Goal: Obtain resource: Download file/media

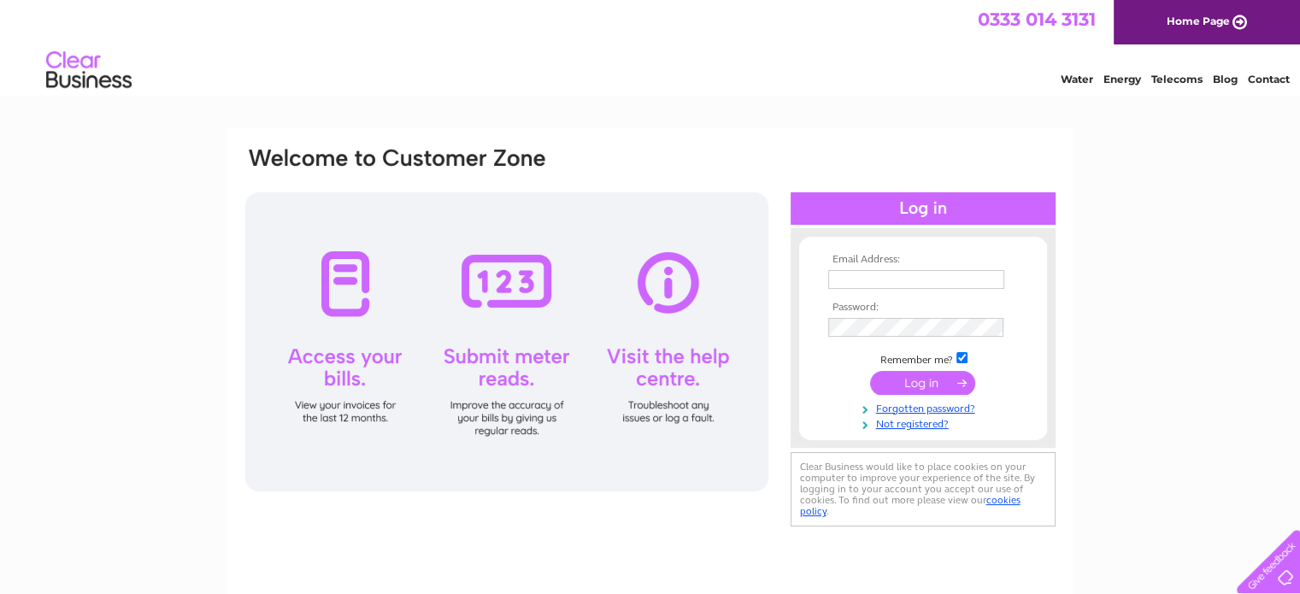
type input "dr_espresso@hotmail.com"
click at [909, 379] on input "submit" at bounding box center [922, 383] width 105 height 24
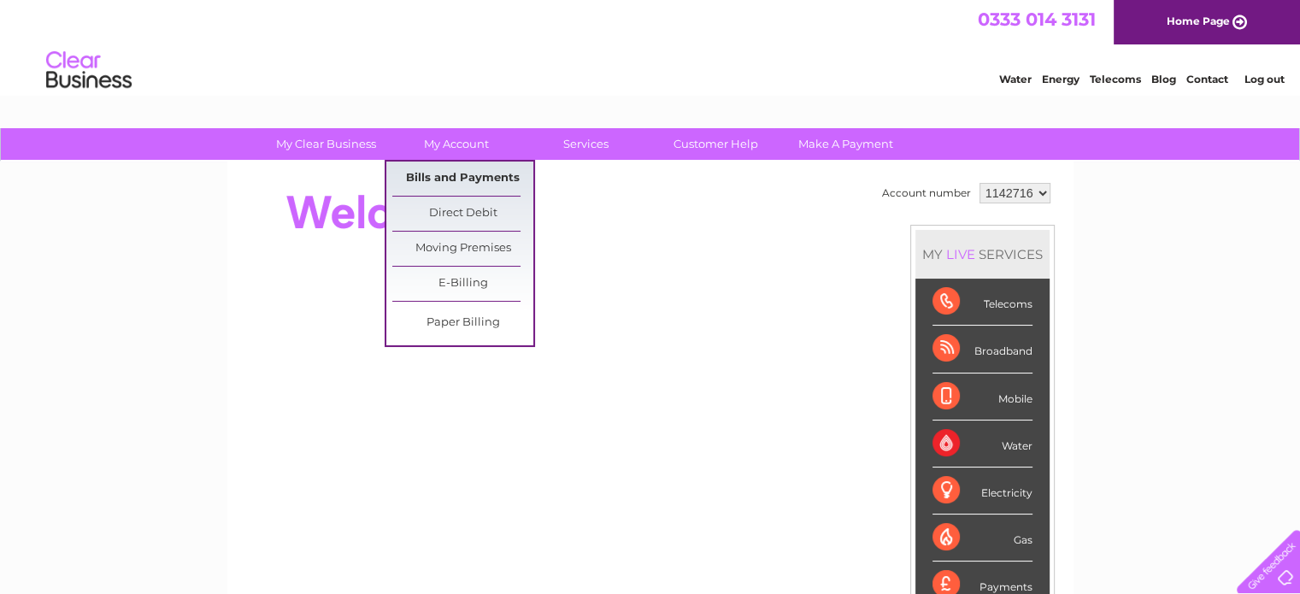
click at [472, 166] on link "Bills and Payments" at bounding box center [462, 178] width 141 height 34
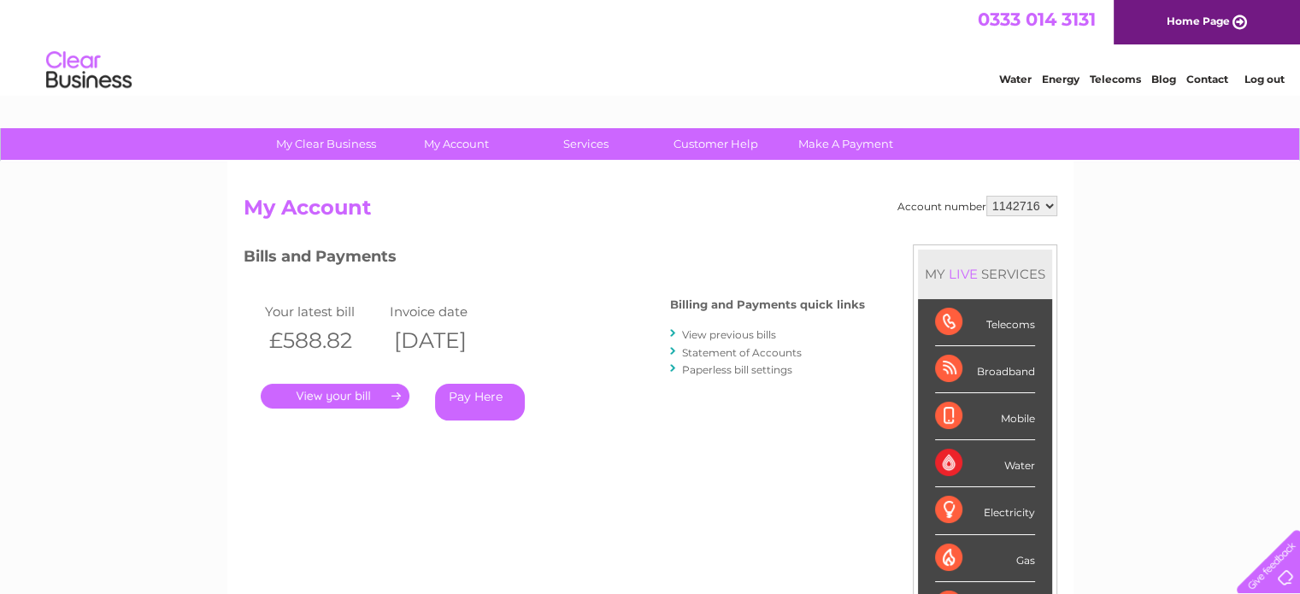
click at [752, 355] on link "Statement of Accounts" at bounding box center [742, 352] width 120 height 13
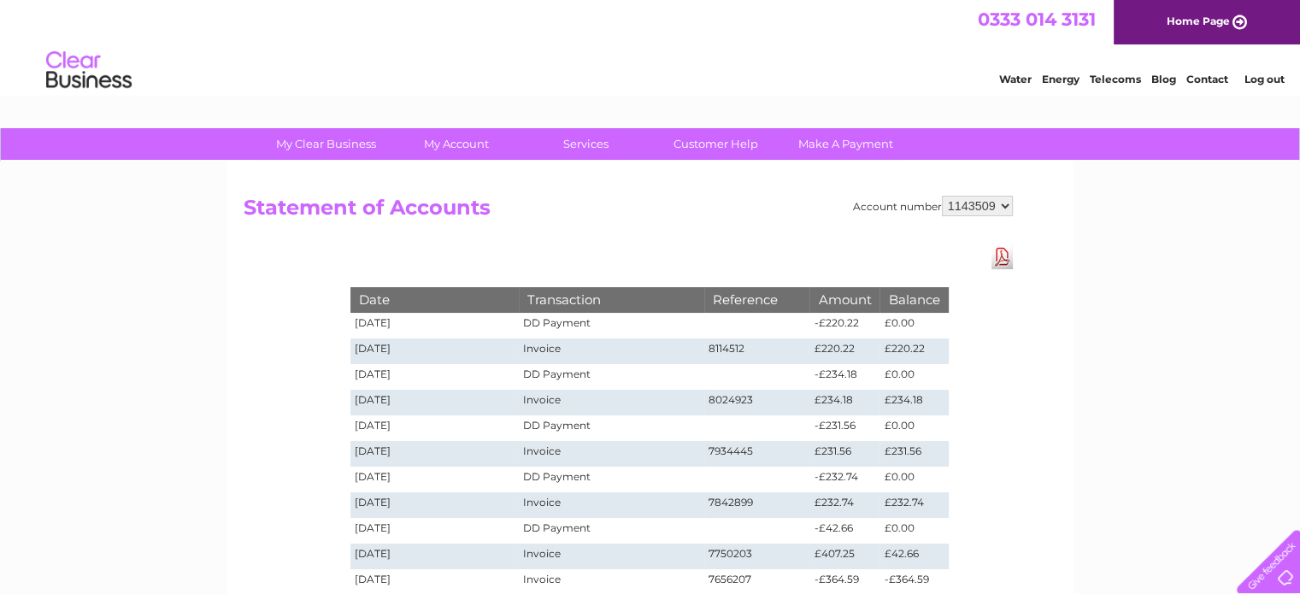
click at [974, 208] on select "1142716 1143509 1149145" at bounding box center [977, 206] width 71 height 21
select select "1149145"
click at [942, 196] on select "1142716 1143509 1149145" at bounding box center [977, 206] width 71 height 21
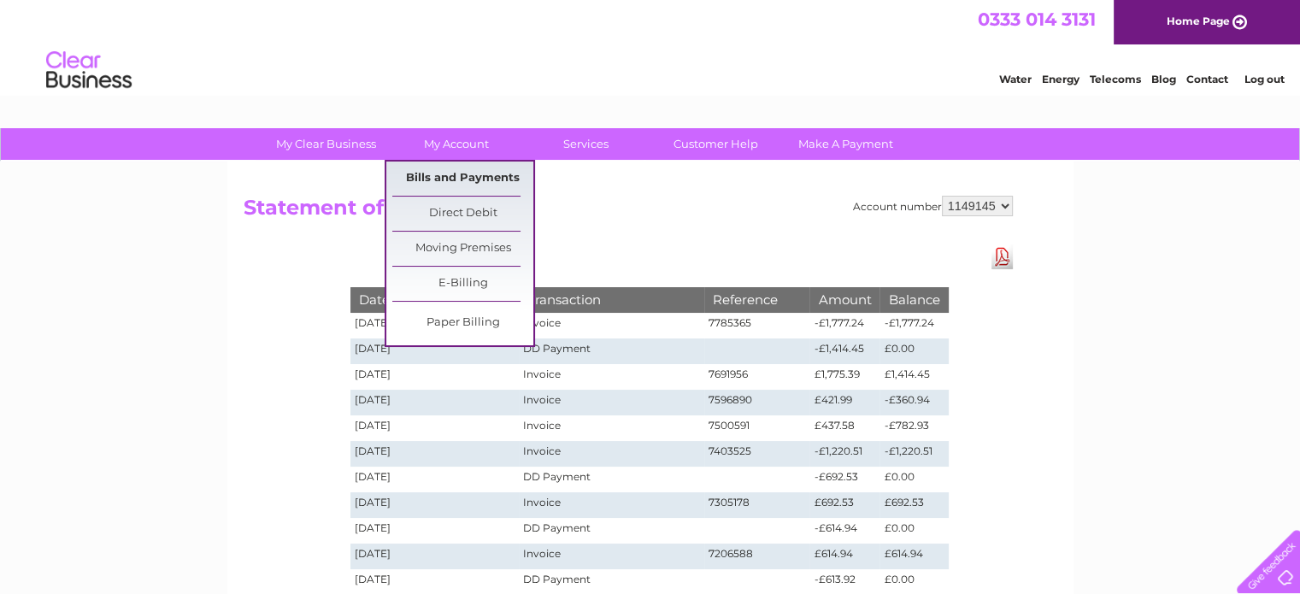
click at [501, 174] on link "Bills and Payments" at bounding box center [462, 178] width 141 height 34
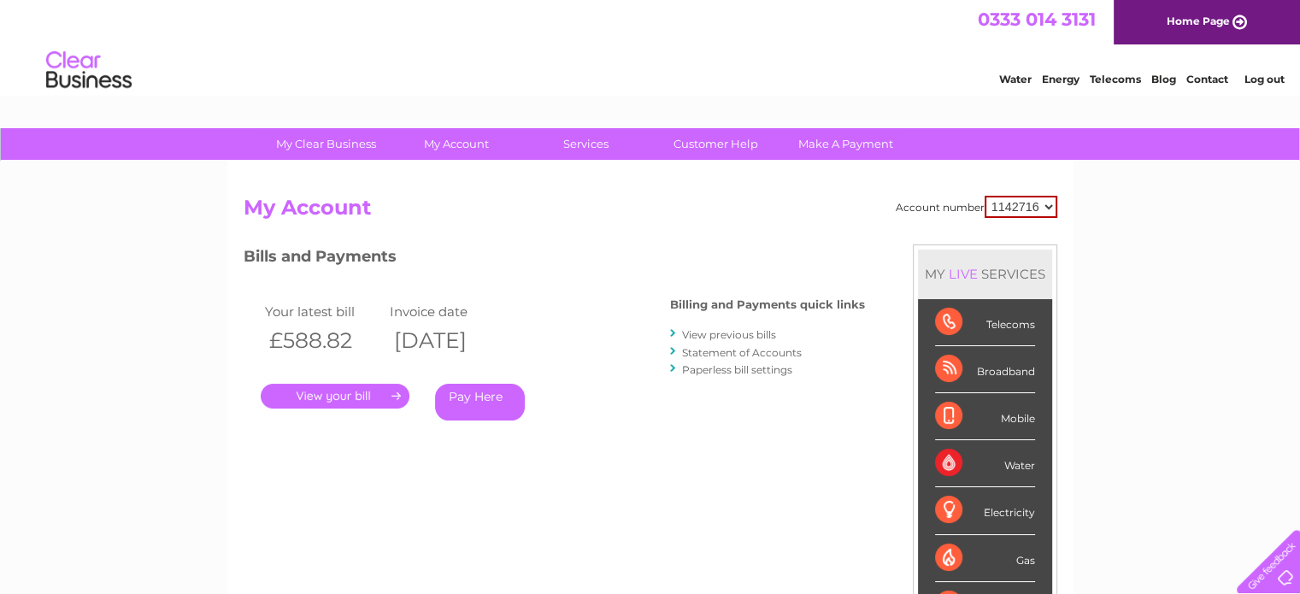
click at [692, 331] on link "View previous bills" at bounding box center [729, 334] width 94 height 13
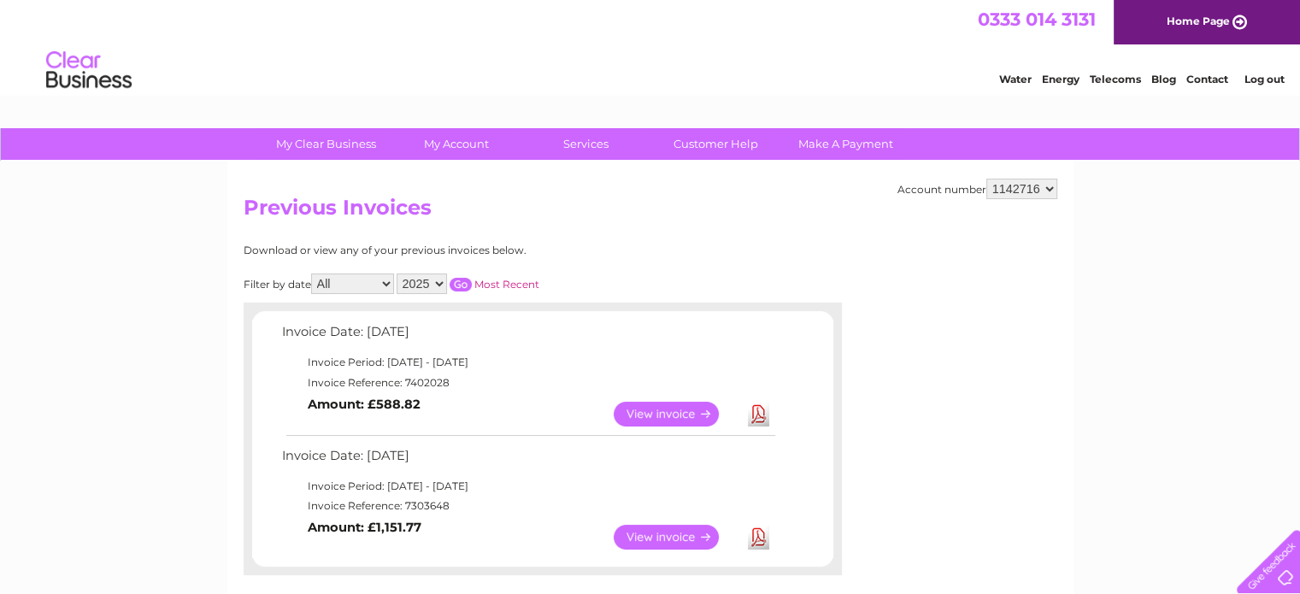
click at [1026, 189] on select "1142716 1143509 1149145" at bounding box center [1021, 189] width 71 height 21
select select "1149145"
click at [987, 179] on select "1142716 1143509 1149145" at bounding box center [1021, 189] width 71 height 21
click at [761, 411] on link "Download" at bounding box center [758, 414] width 21 height 25
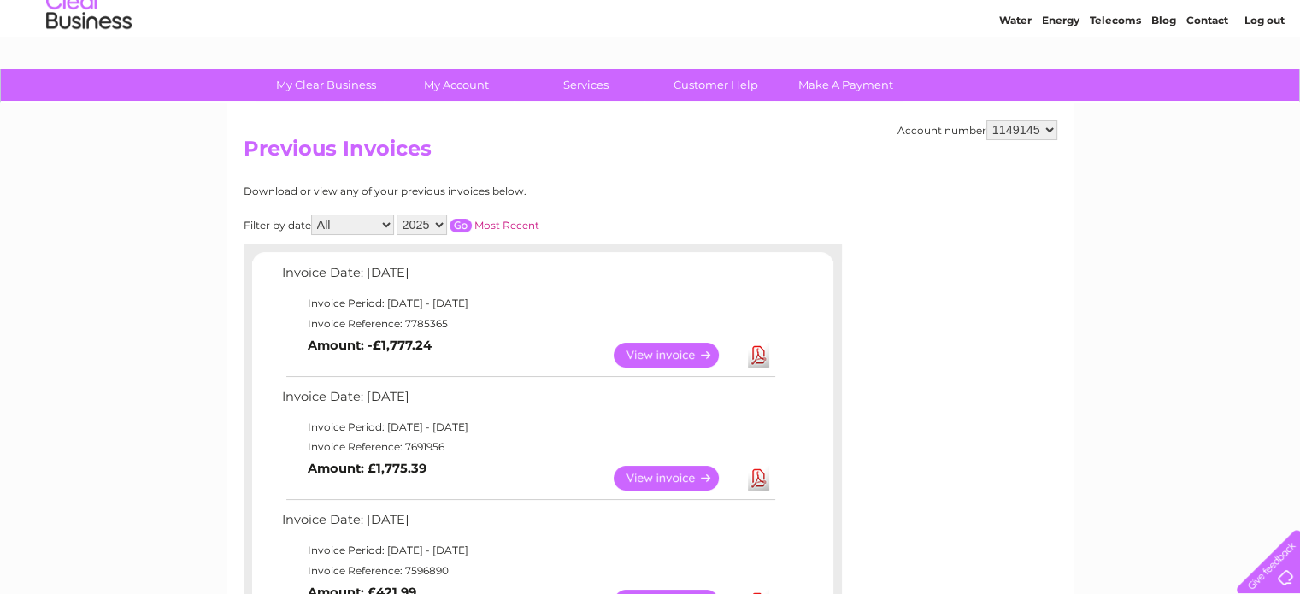
scroll to position [85, 0]
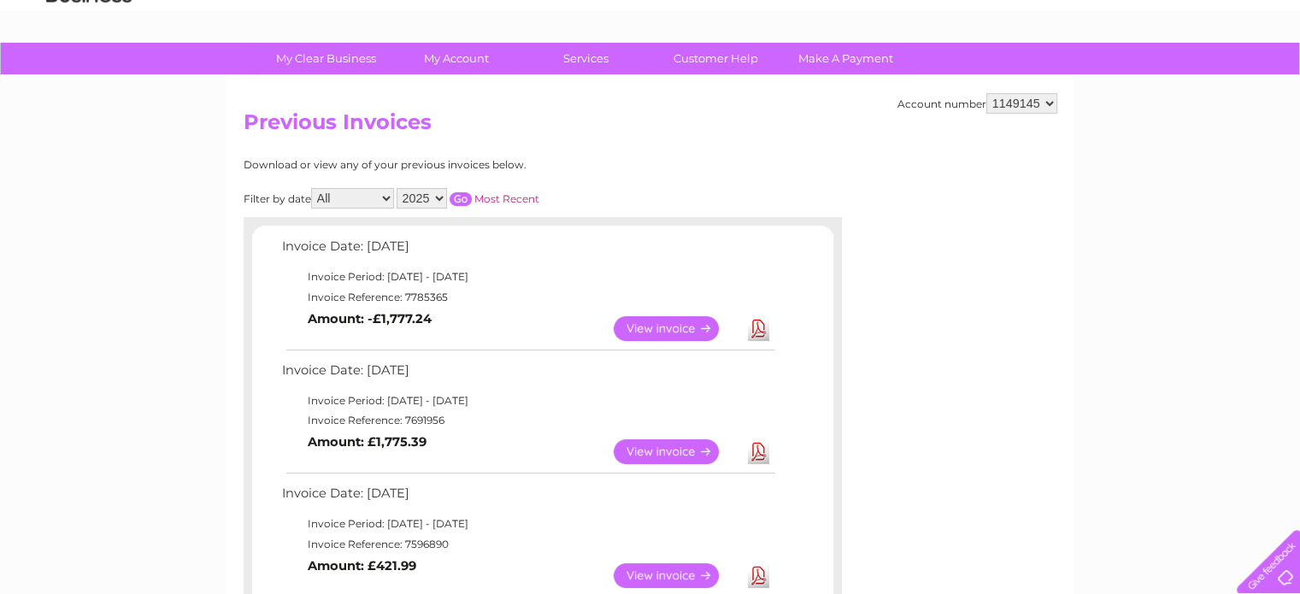
click at [762, 440] on link "Download" at bounding box center [758, 451] width 21 height 25
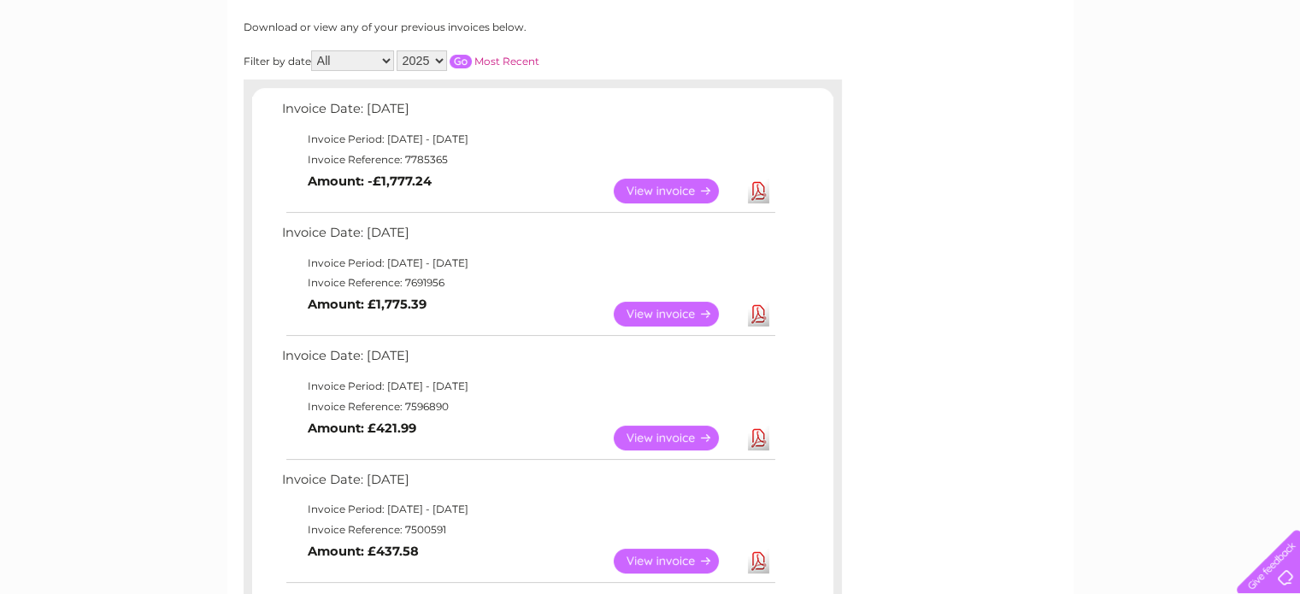
scroll to position [256, 0]
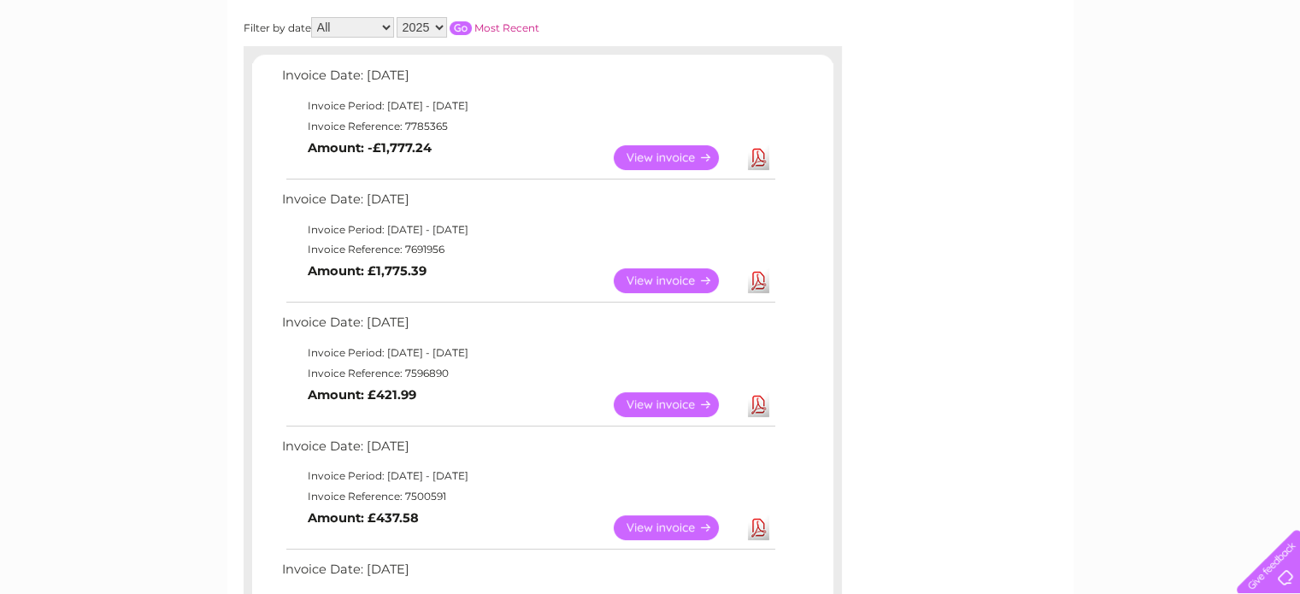
click at [653, 279] on link "View" at bounding box center [676, 280] width 126 height 25
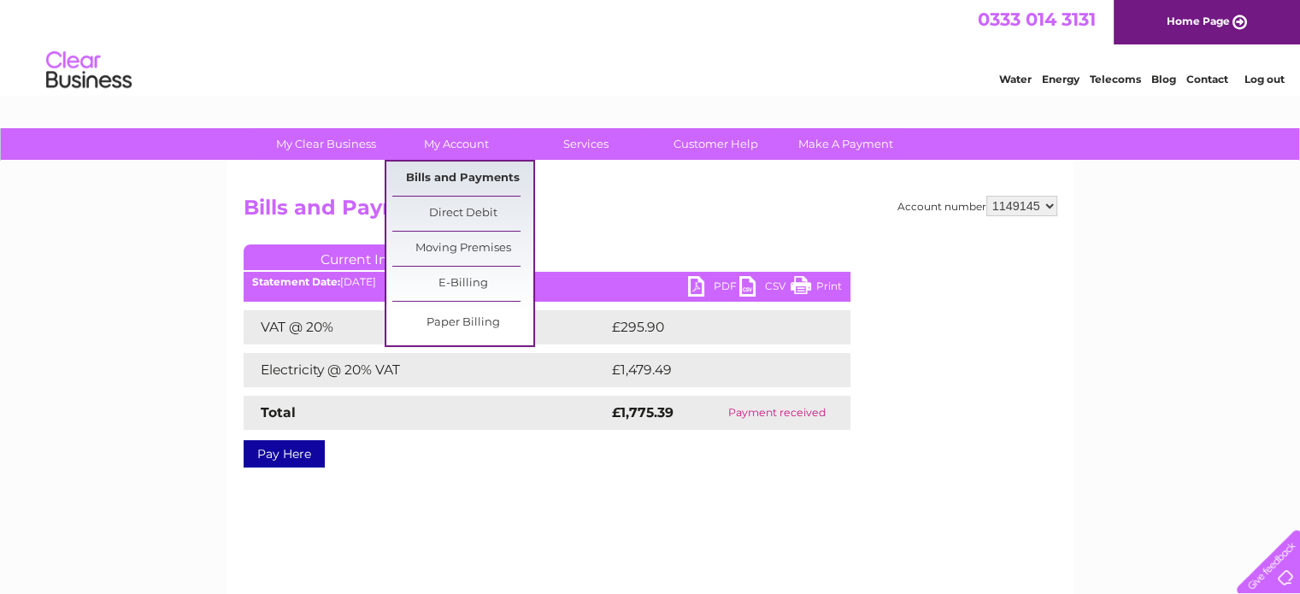
click at [485, 168] on link "Bills and Payments" at bounding box center [462, 178] width 141 height 34
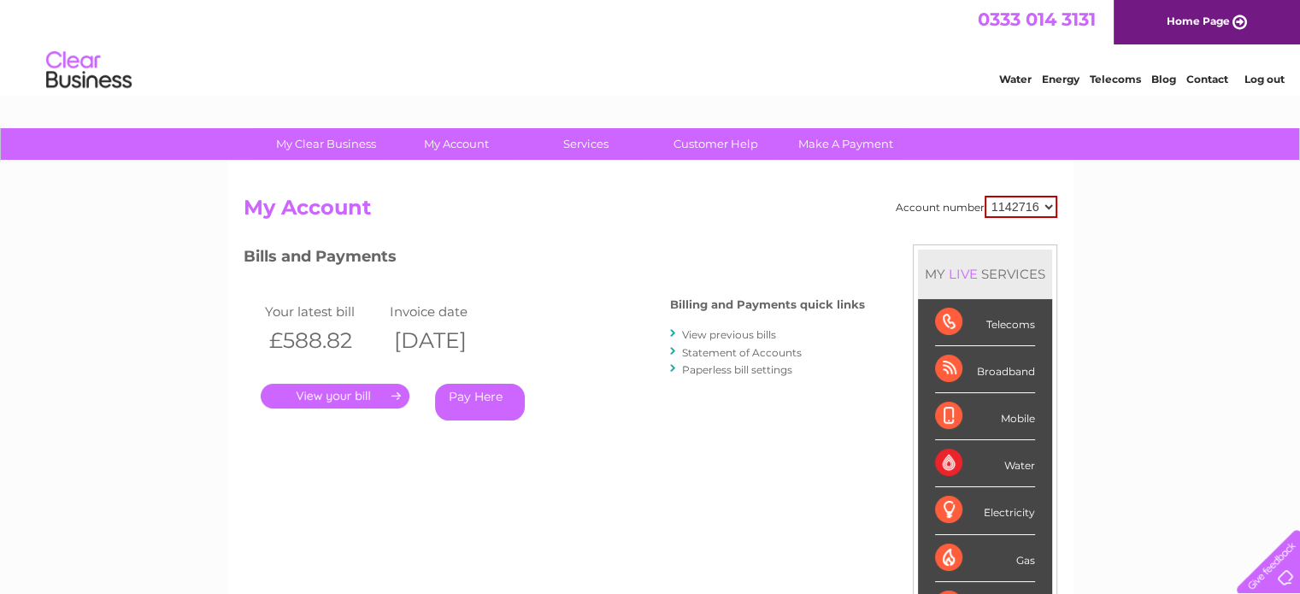
click at [744, 333] on link "View previous bills" at bounding box center [729, 334] width 94 height 13
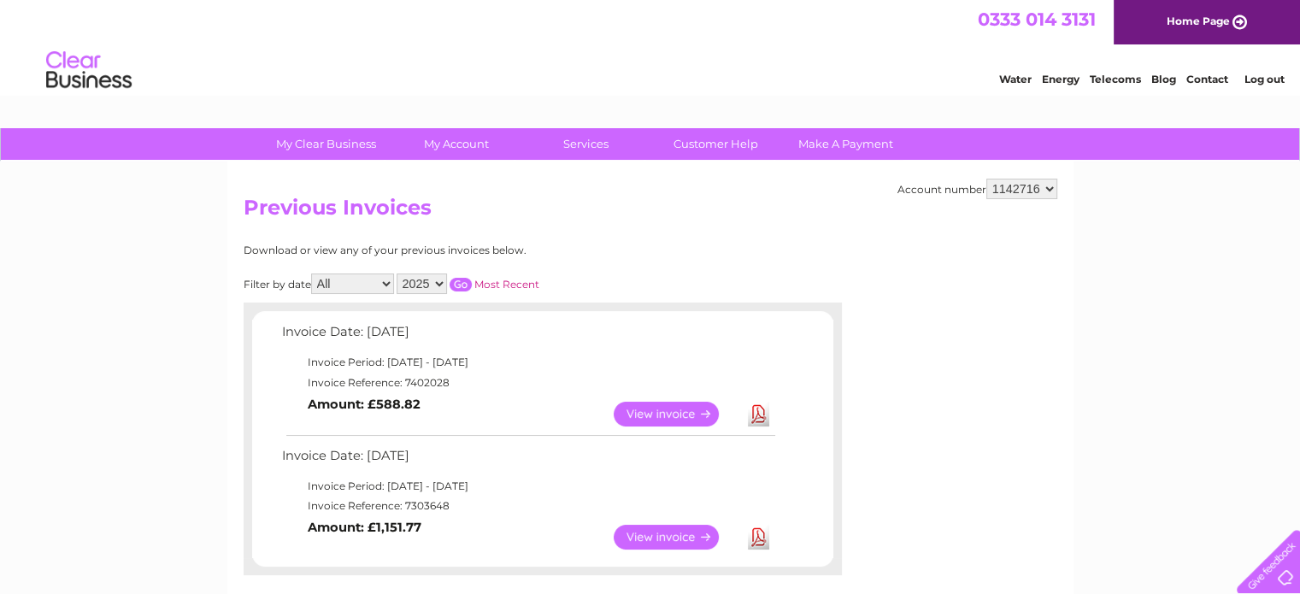
click at [427, 296] on div "Download or view any of your previous invoices below. Filter by date All Januar…" at bounding box center [468, 409] width 449 height 331
click at [430, 287] on select "2025 2024 2023 2022" at bounding box center [421, 283] width 50 height 21
select select "2024"
click at [398, 273] on select "2025 2024 2023 2022" at bounding box center [421, 283] width 50 height 21
click at [455, 282] on input "button" at bounding box center [460, 285] width 22 height 14
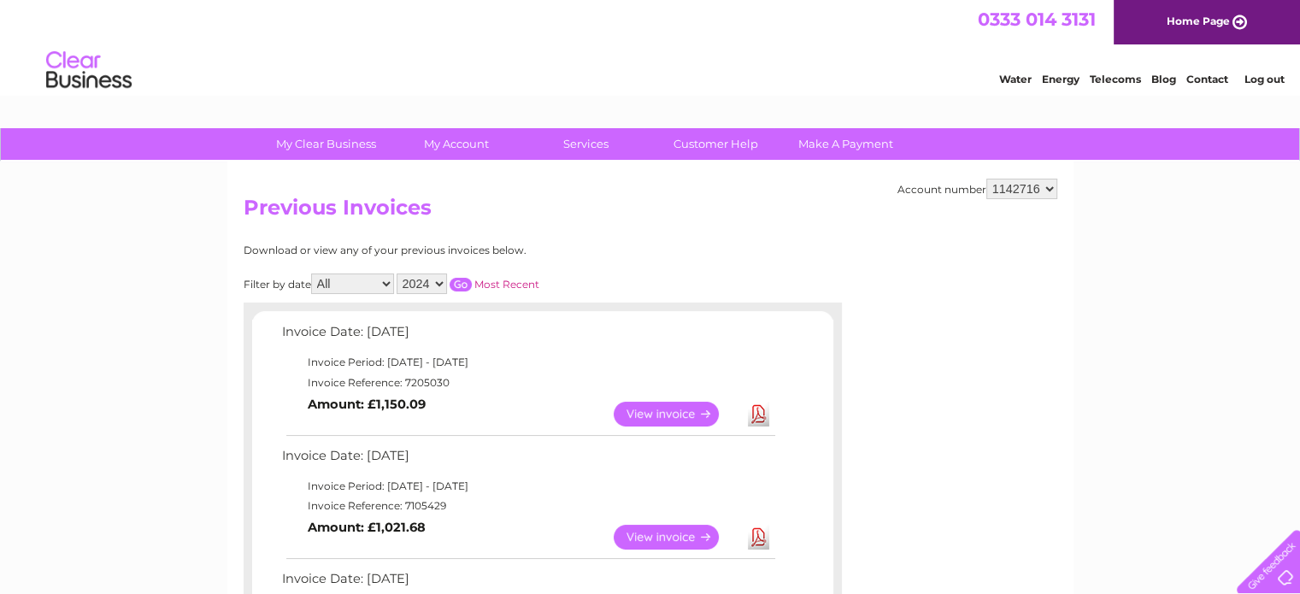
click at [1046, 196] on select "1142716 1143509 1149145" at bounding box center [1021, 189] width 71 height 21
select select "1143509"
click at [987, 179] on select "1142716 1143509 1149145" at bounding box center [1021, 189] width 71 height 21
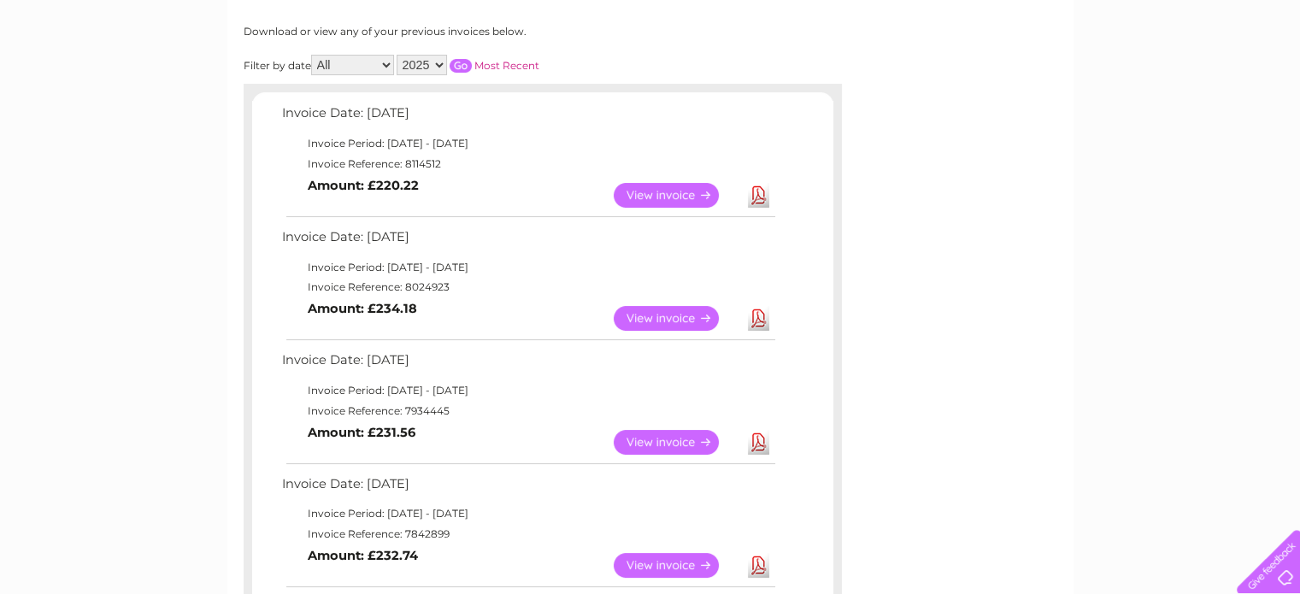
scroll to position [171, 0]
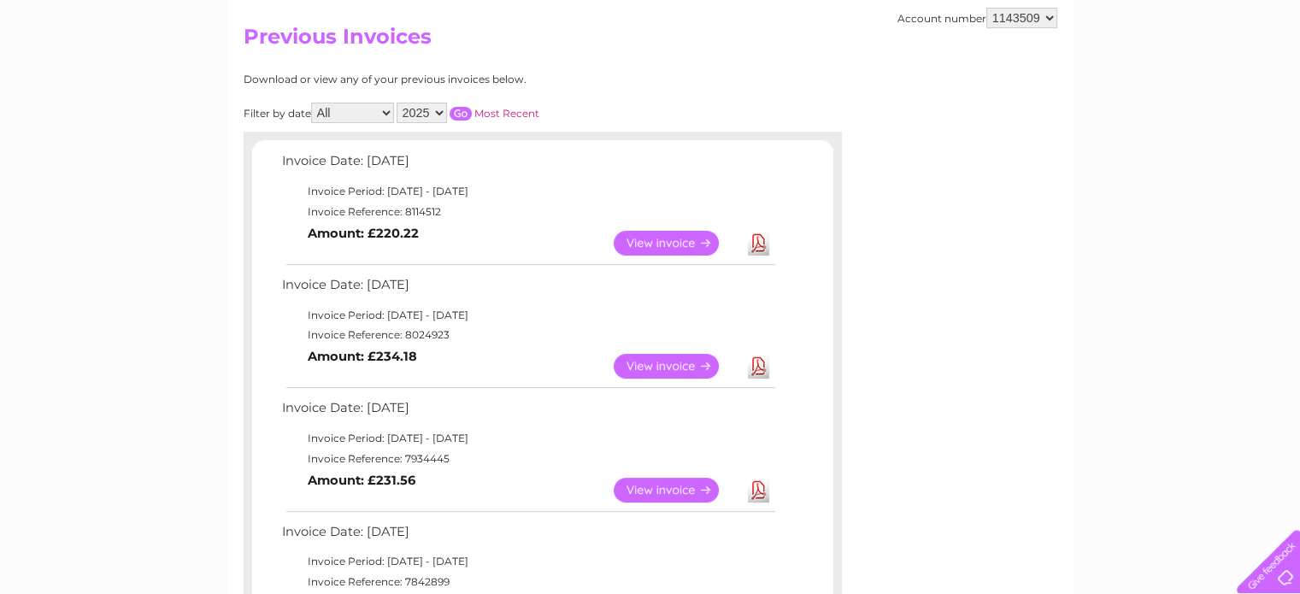
click at [1009, 26] on select "1142716 1143509 1149145" at bounding box center [1021, 18] width 71 height 21
select select "1149145"
click at [987, 8] on select "1142716 1143509 1149145" at bounding box center [1021, 18] width 71 height 21
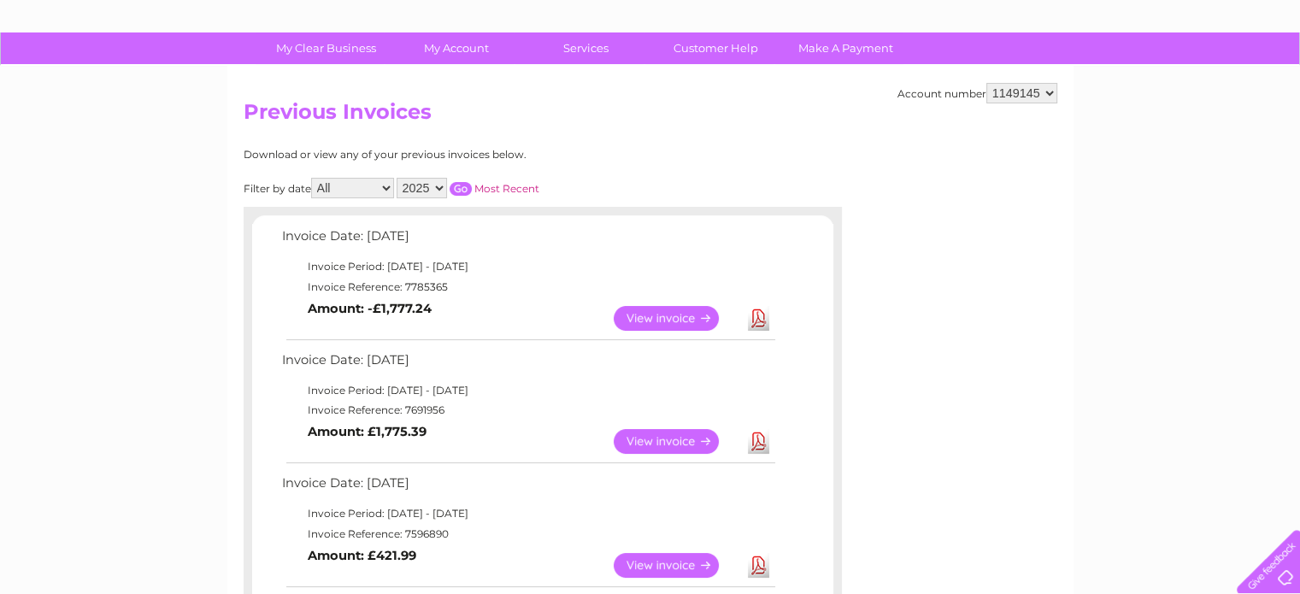
scroll to position [85, 0]
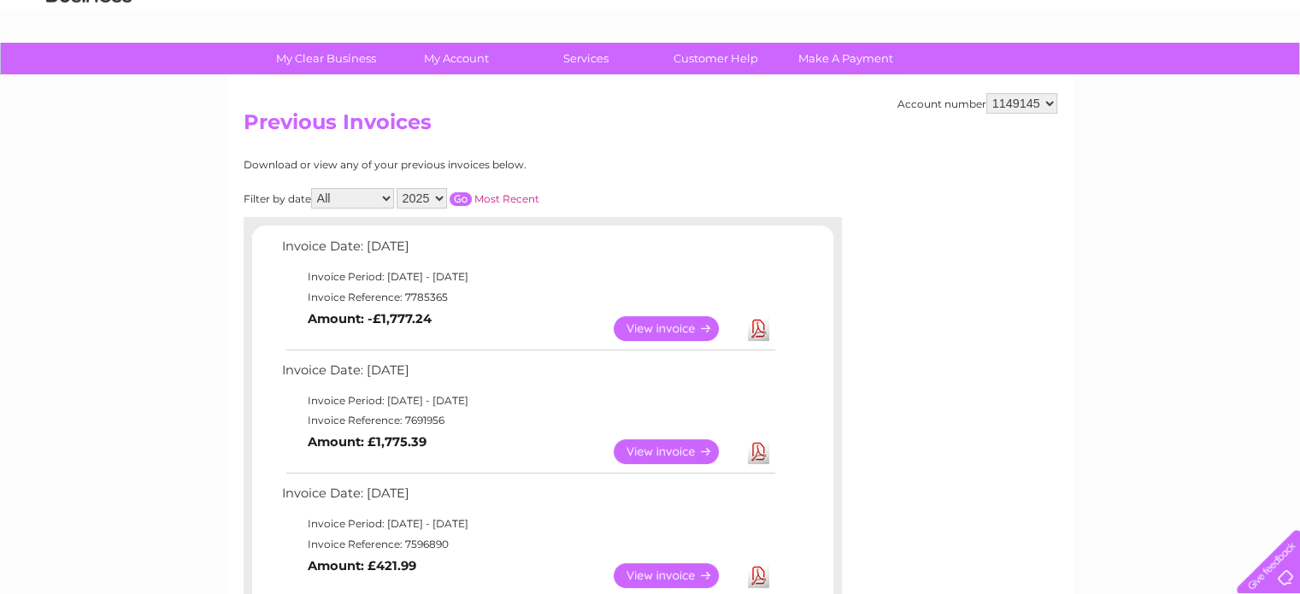
click at [427, 201] on select "2025 2024 2023 2022" at bounding box center [421, 198] width 50 height 21
select select "2024"
click at [398, 188] on select "2025 2024 2023 2022" at bounding box center [421, 198] width 50 height 21
click at [467, 188] on div "Filter by date All January February March April May June July August September …" at bounding box center [468, 198] width 449 height 21
click at [465, 194] on input "button" at bounding box center [460, 199] width 22 height 14
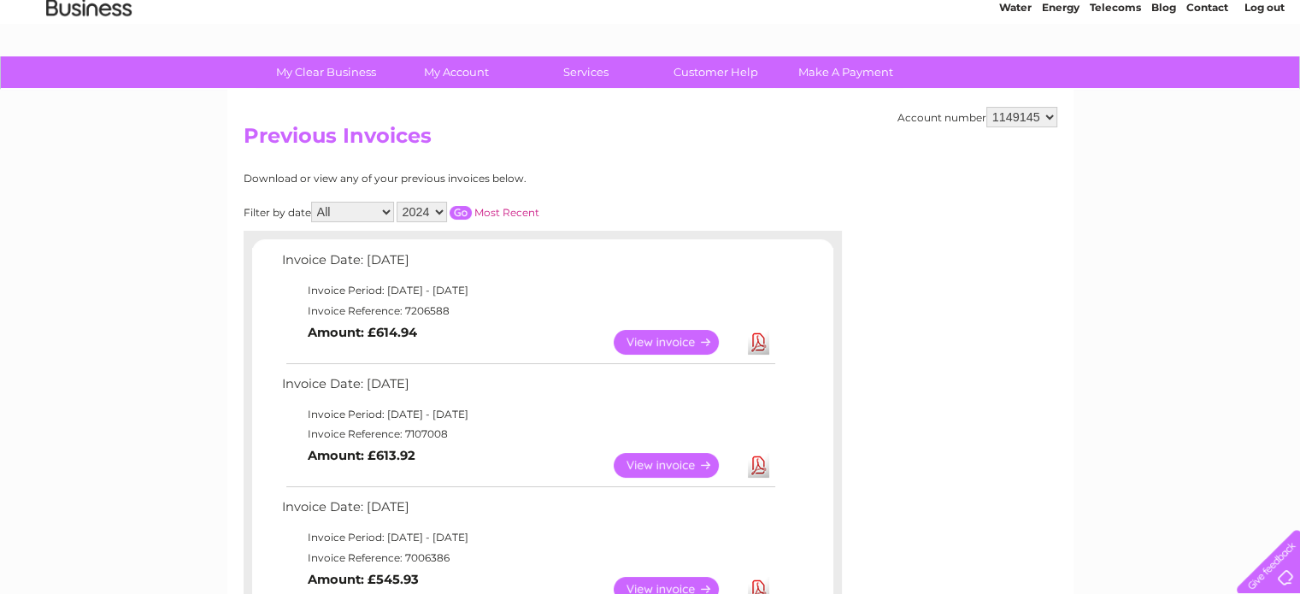
scroll to position [0, 0]
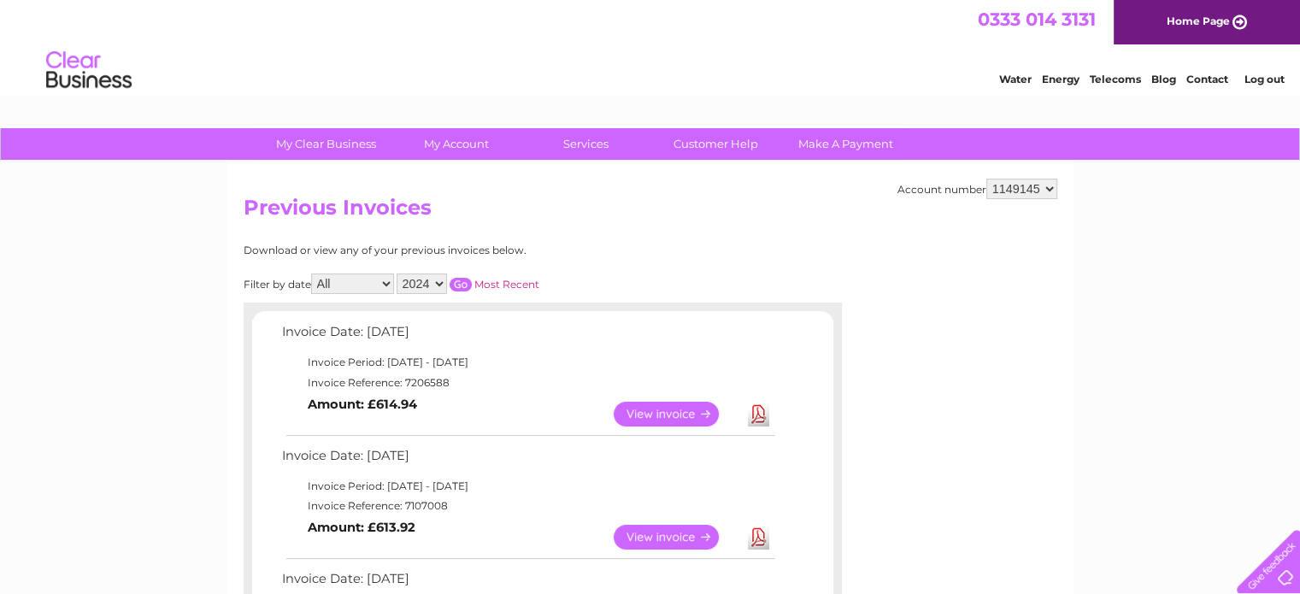
click at [373, 287] on select "All January February March April May June July August September October Novembe…" at bounding box center [352, 283] width 83 height 21
click at [577, 249] on div "Download or view any of your previous invoices below." at bounding box center [468, 250] width 449 height 12
click at [1004, 197] on select "1142716 1143509 1149145" at bounding box center [1021, 189] width 71 height 21
click at [987, 179] on select "1142716 1143509 1149145" at bounding box center [1021, 189] width 71 height 21
click at [437, 283] on select "2025 2024 2023 2022" at bounding box center [421, 283] width 50 height 21
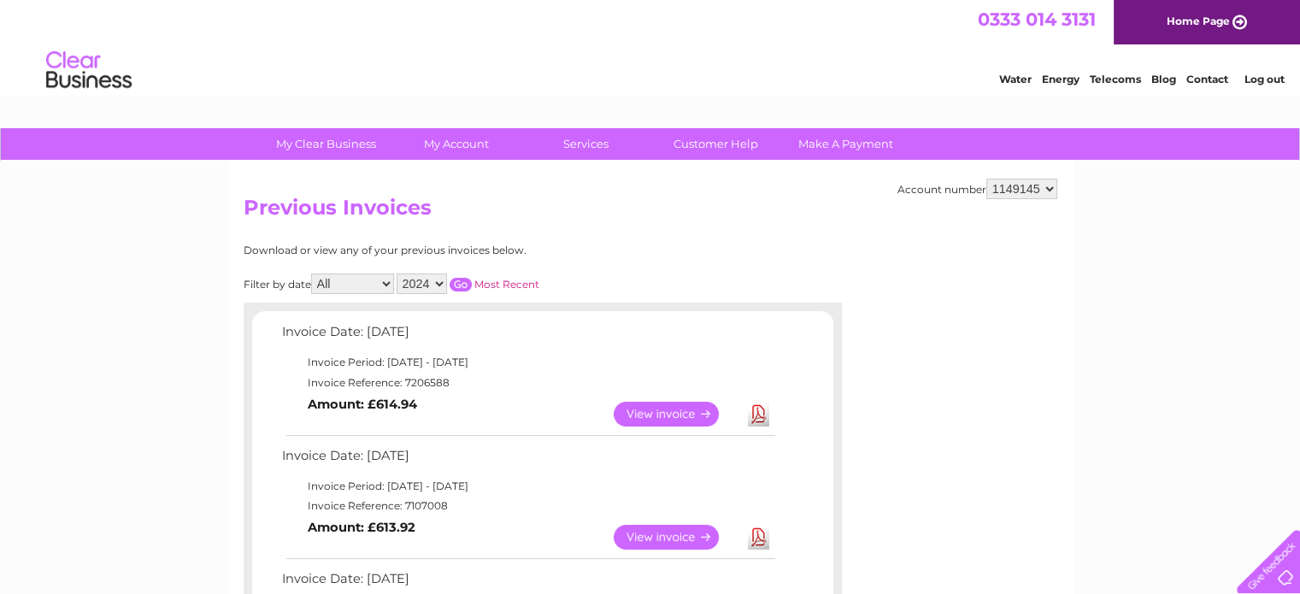
click at [438, 283] on select "2025 2024 2023 2022" at bounding box center [421, 283] width 50 height 21
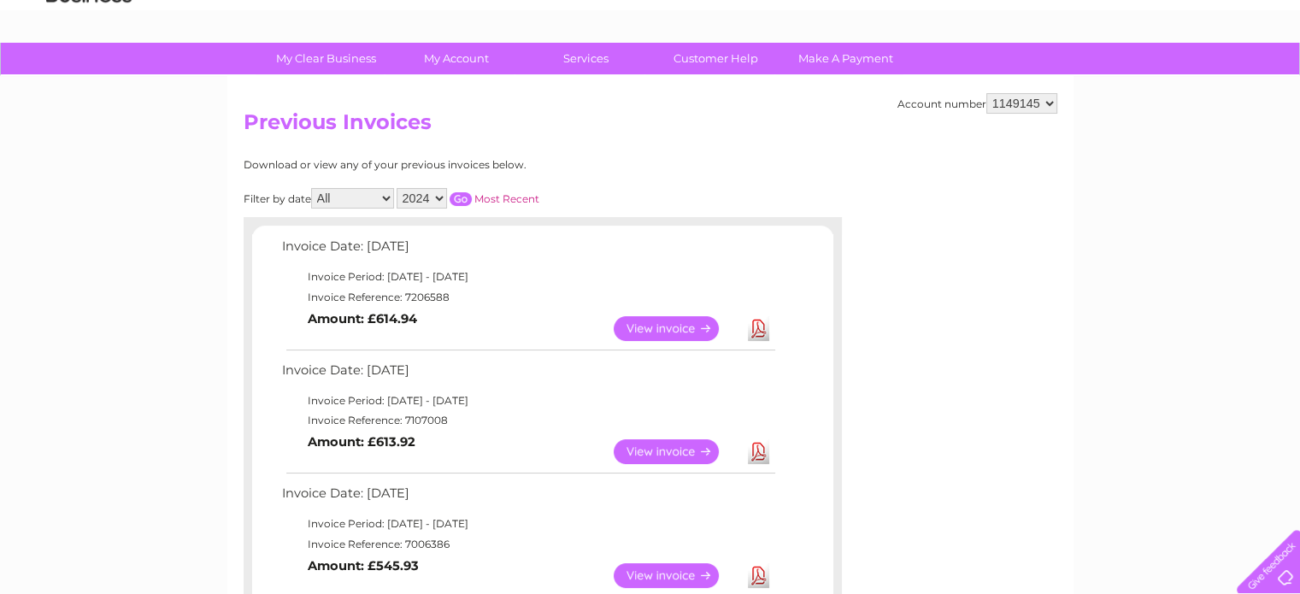
scroll to position [171, 0]
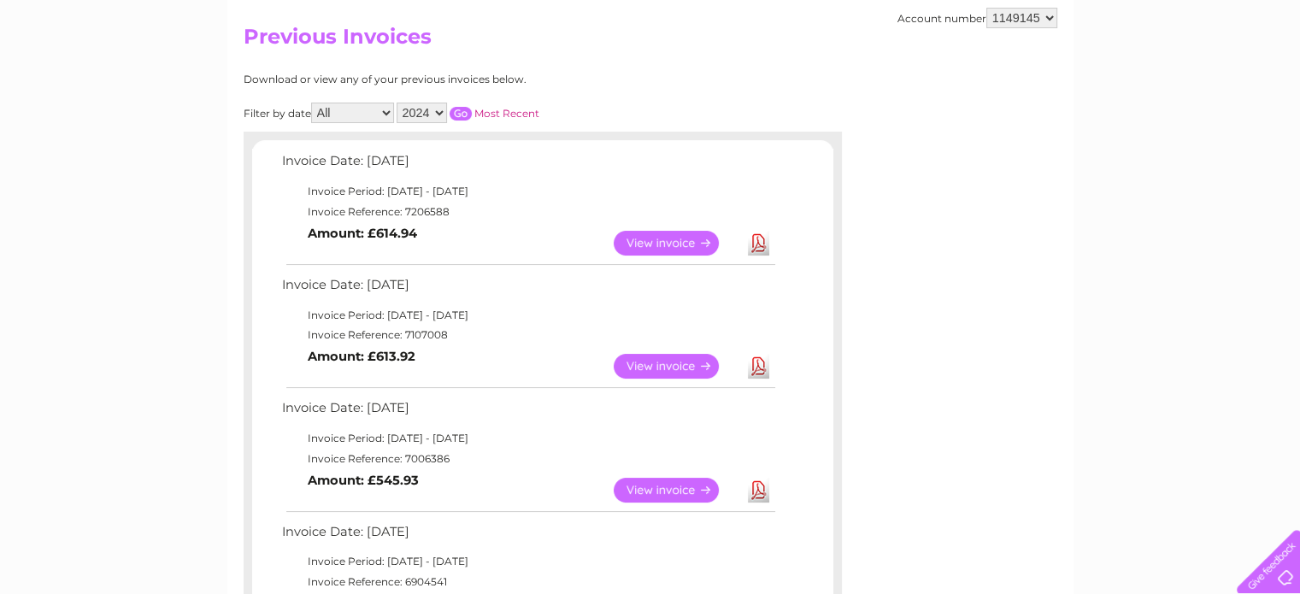
click at [1049, 13] on select "1142716 1143509 1149145" at bounding box center [1021, 18] width 71 height 21
select select "1143509"
click at [987, 8] on select "1142716 1143509 1149145" at bounding box center [1021, 18] width 71 height 21
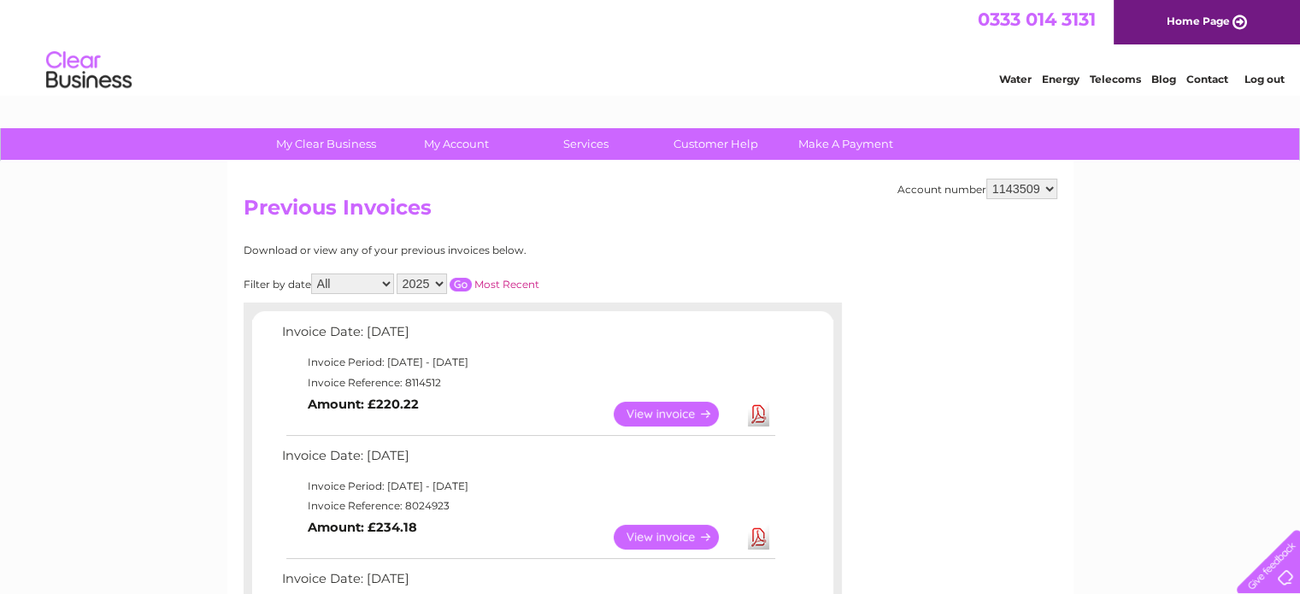
click at [424, 278] on select "2025 2024 2023 2022" at bounding box center [421, 283] width 50 height 21
select select "2024"
click at [398, 273] on select "2025 2024 2023 2022" at bounding box center [421, 283] width 50 height 21
click at [458, 281] on input "button" at bounding box center [460, 285] width 22 height 14
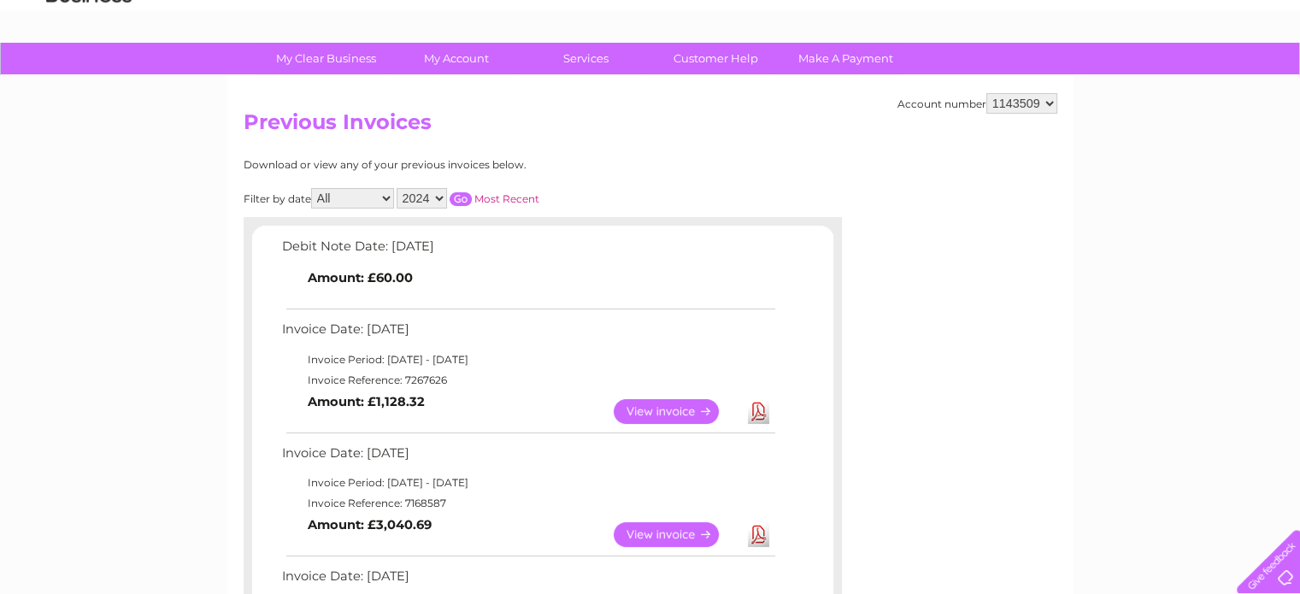
scroll to position [171, 0]
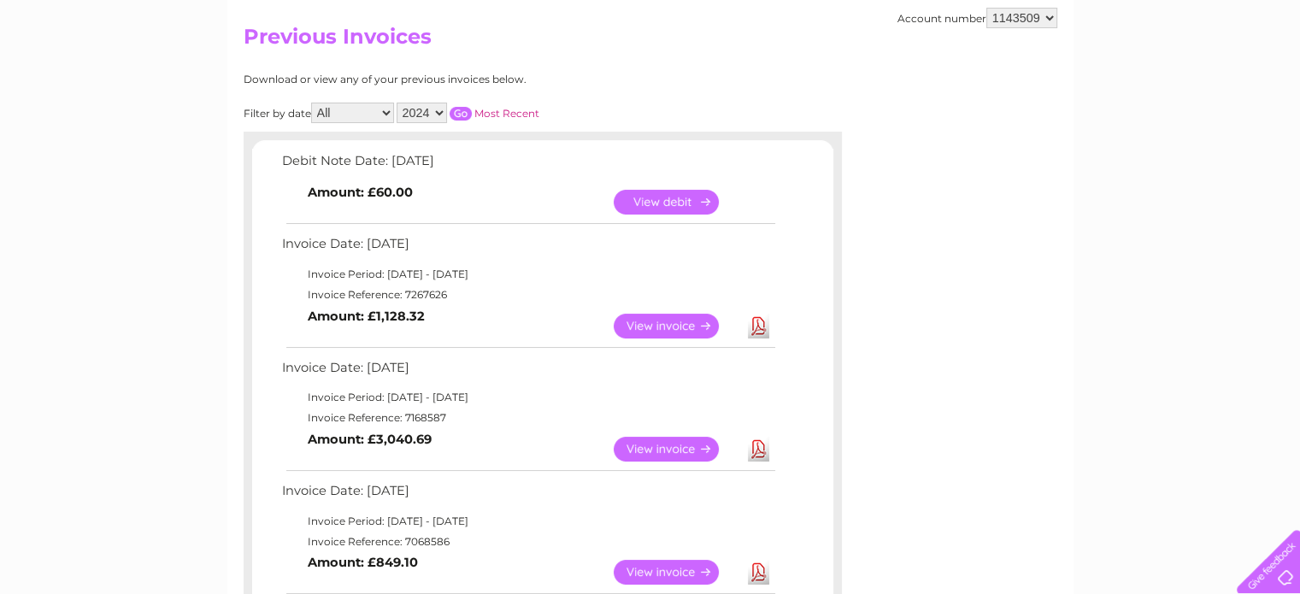
click at [649, 197] on link "View" at bounding box center [676, 202] width 126 height 25
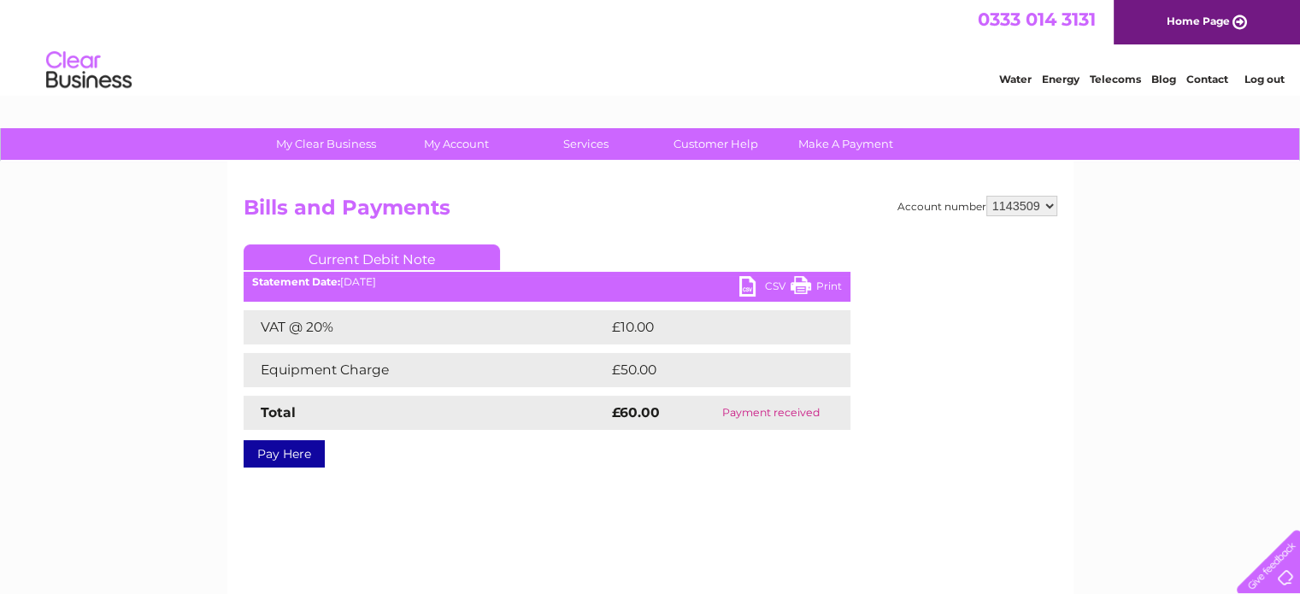
click at [830, 285] on link "Print" at bounding box center [815, 288] width 51 height 25
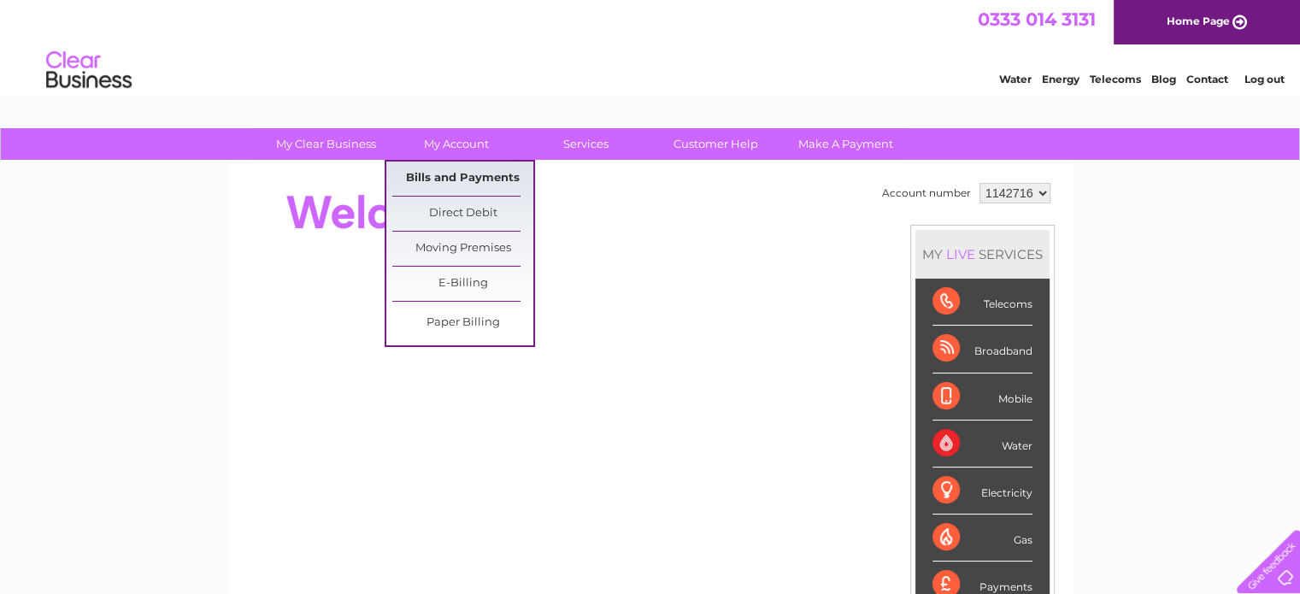
click at [454, 185] on link "Bills and Payments" at bounding box center [462, 178] width 141 height 34
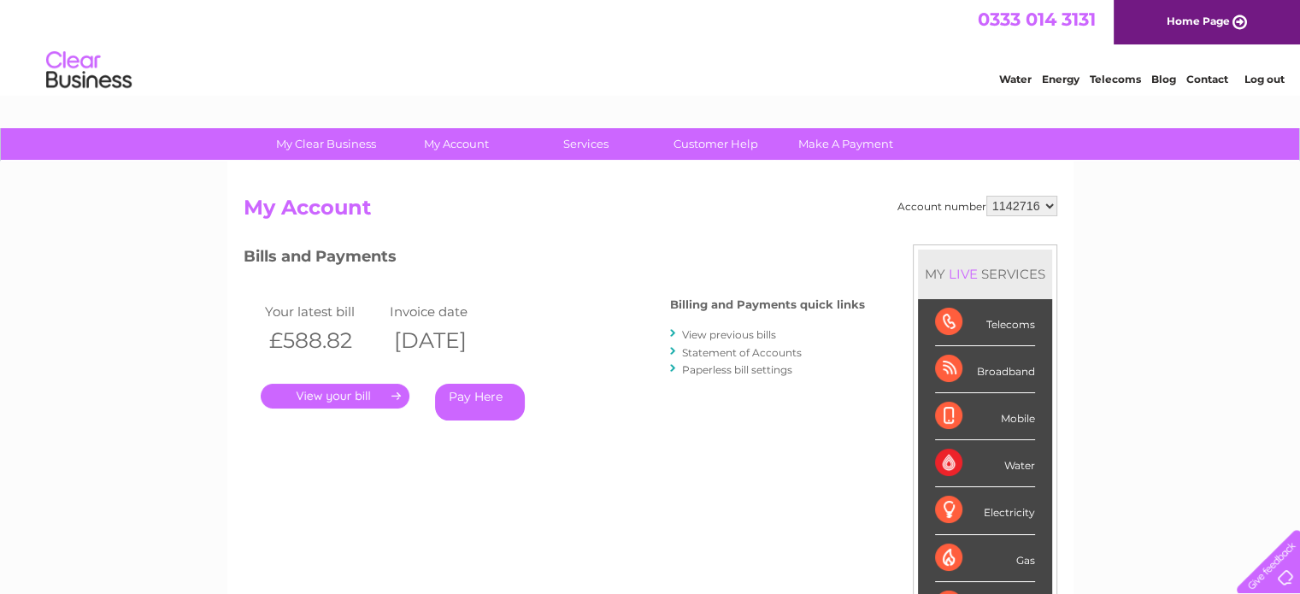
click at [762, 328] on link "View previous bills" at bounding box center [729, 334] width 94 height 13
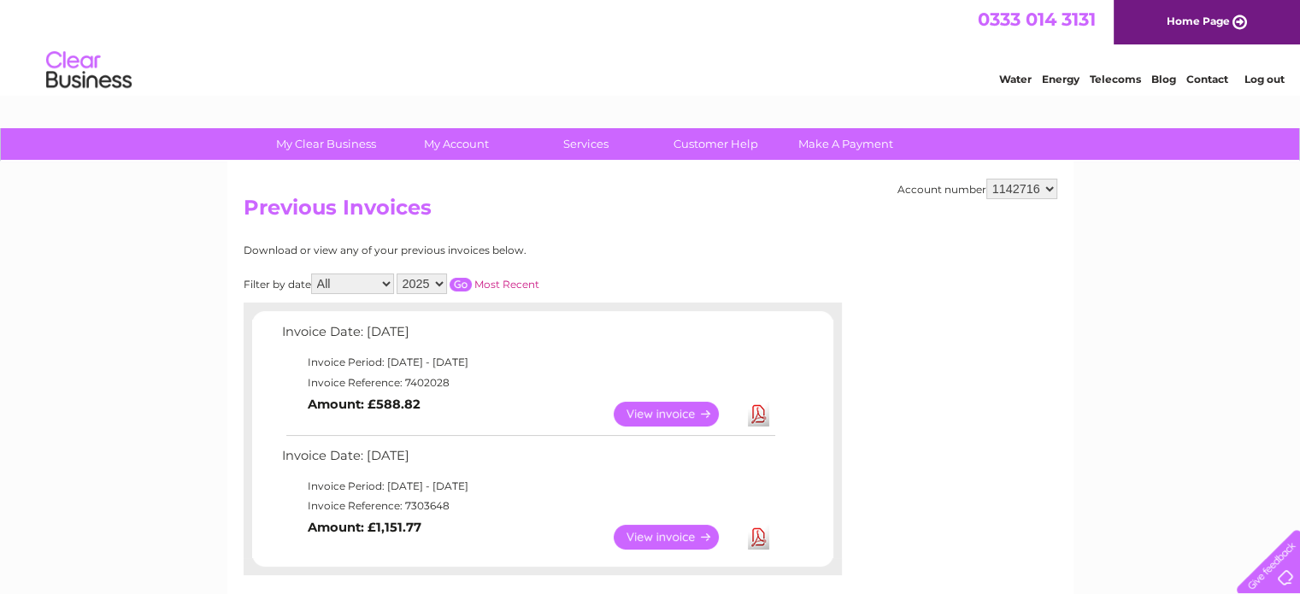
click at [1004, 180] on select "1142716 1143509 1149145" at bounding box center [1021, 189] width 71 height 21
click at [1022, 266] on div at bounding box center [980, 346] width 154 height 205
click at [1046, 193] on select "1142716 1143509 1149145" at bounding box center [1021, 189] width 71 height 21
select select "1149145"
click at [987, 179] on select "1142716 1143509 1149145" at bounding box center [1021, 189] width 71 height 21
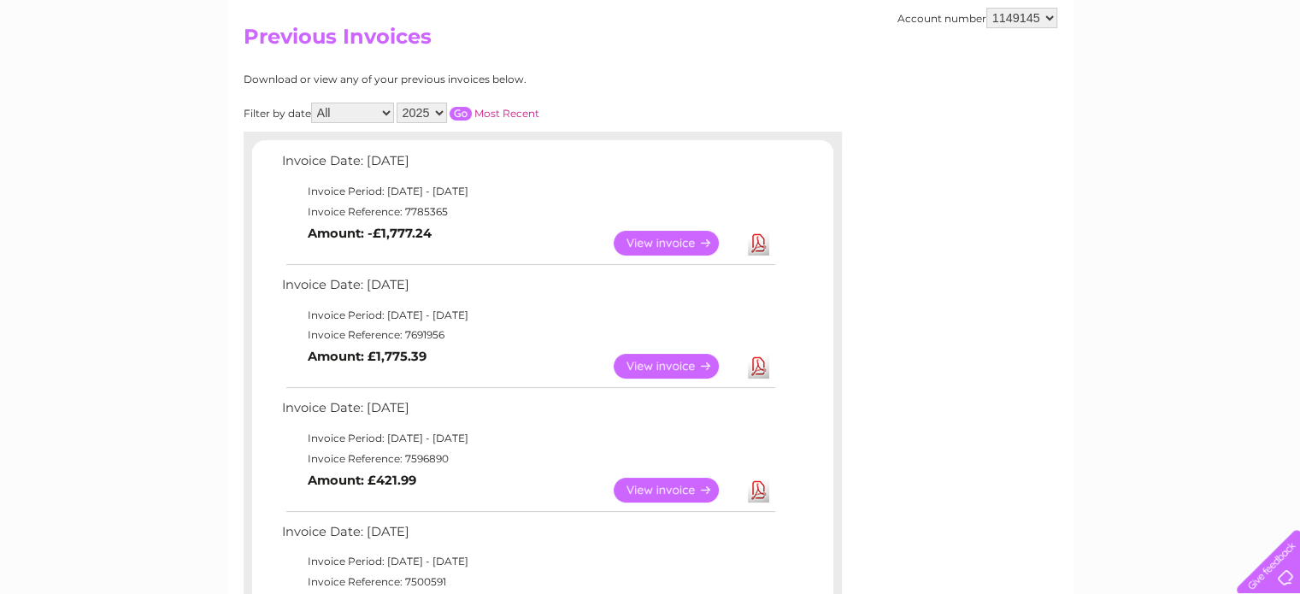
scroll to position [256, 0]
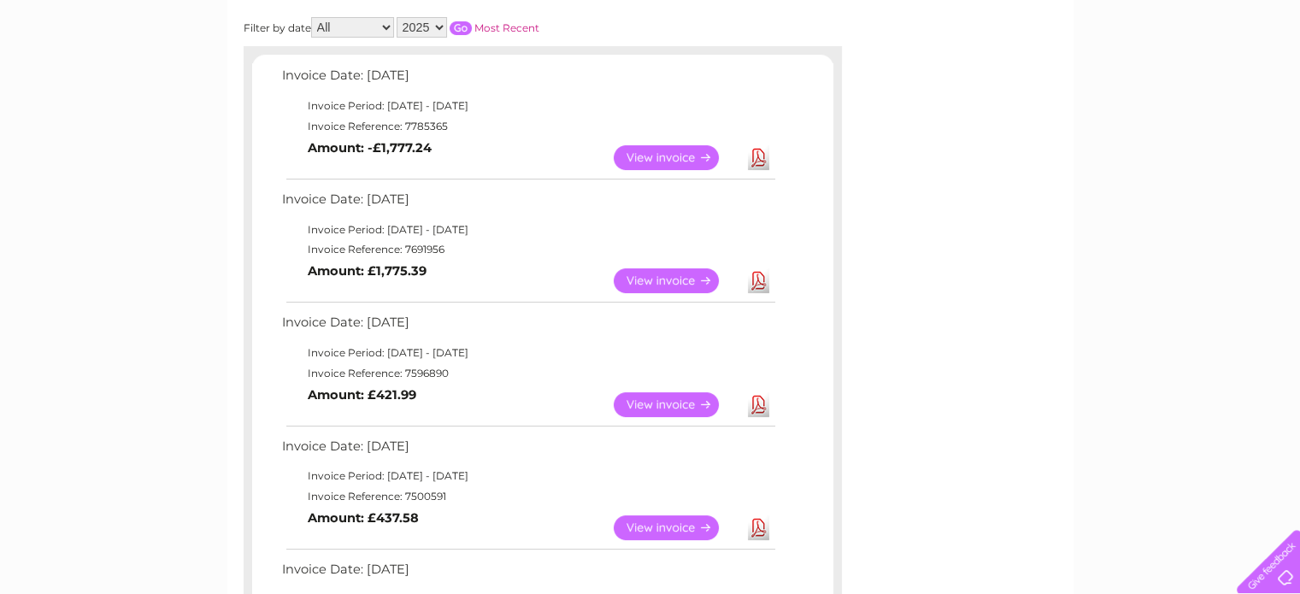
click at [756, 153] on link "Download" at bounding box center [758, 157] width 21 height 25
click at [766, 293] on td "Download" at bounding box center [758, 280] width 30 height 33
click at [756, 290] on link "Download" at bounding box center [758, 280] width 21 height 25
